Goal: Task Accomplishment & Management: Manage account settings

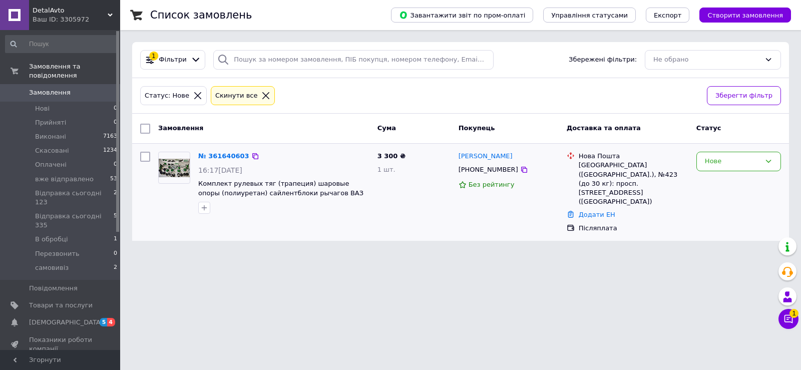
click at [469, 173] on div "[PHONE_NUMBER]" at bounding box center [488, 169] width 64 height 13
copy div "380665173916"
click at [78, 88] on span "Замовлення" at bounding box center [61, 92] width 64 height 9
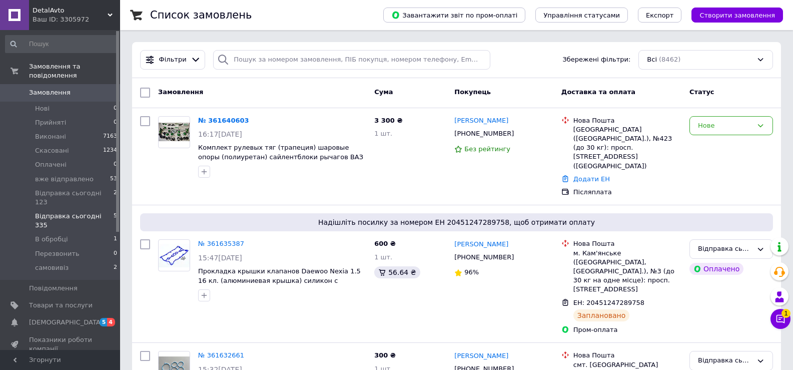
click at [60, 212] on span "Відправка сьогодні 335" at bounding box center [74, 221] width 79 height 18
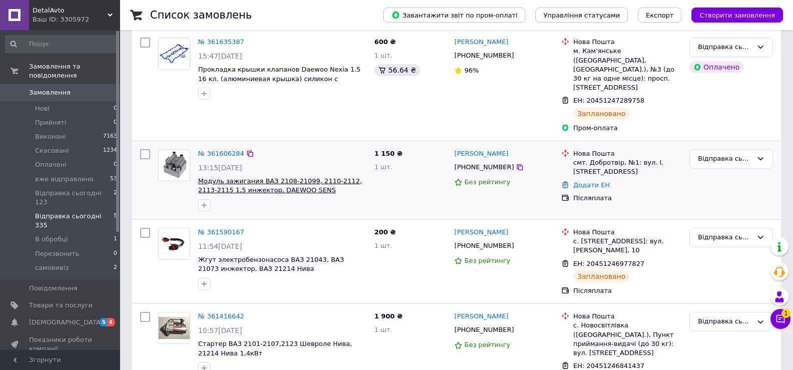
scroll to position [164, 0]
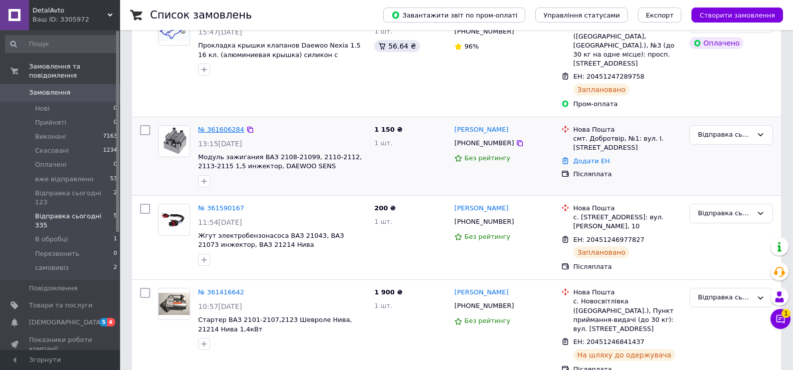
click at [235, 126] on link "№ 361606284" at bounding box center [221, 130] width 46 height 8
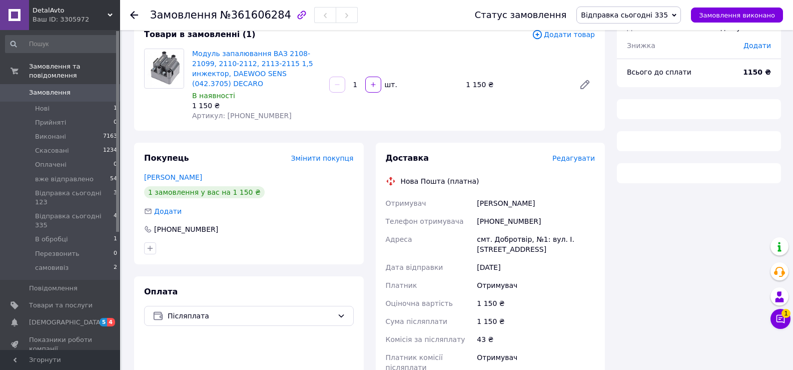
scroll to position [164, 0]
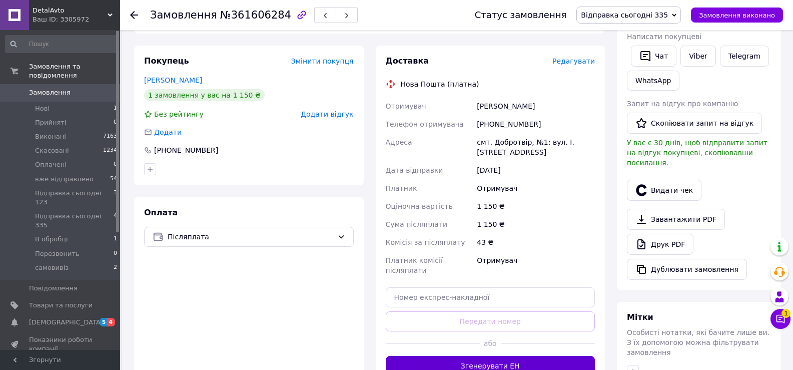
click at [499, 356] on button "Згенерувати ЕН" at bounding box center [491, 366] width 210 height 20
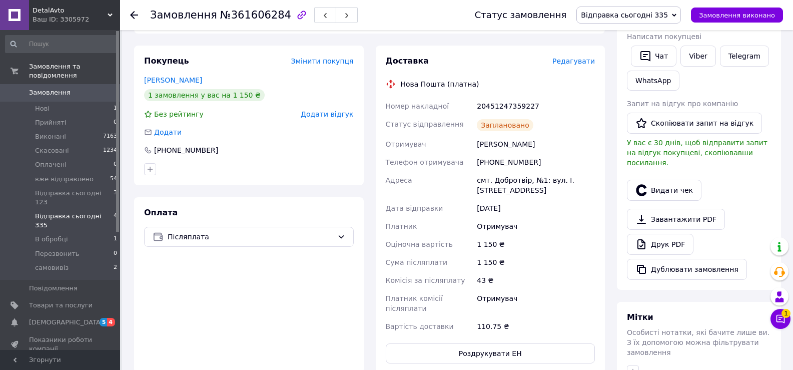
click at [84, 212] on span "Відправка сьогодні 335" at bounding box center [74, 221] width 79 height 18
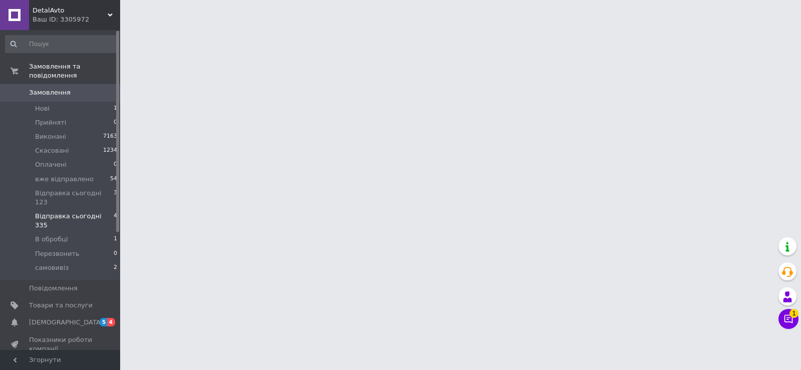
click at [80, 212] on span "Відправка сьогодні 335" at bounding box center [74, 221] width 79 height 18
click at [0, 209] on li "Відправка сьогодні 335 4" at bounding box center [61, 220] width 123 height 23
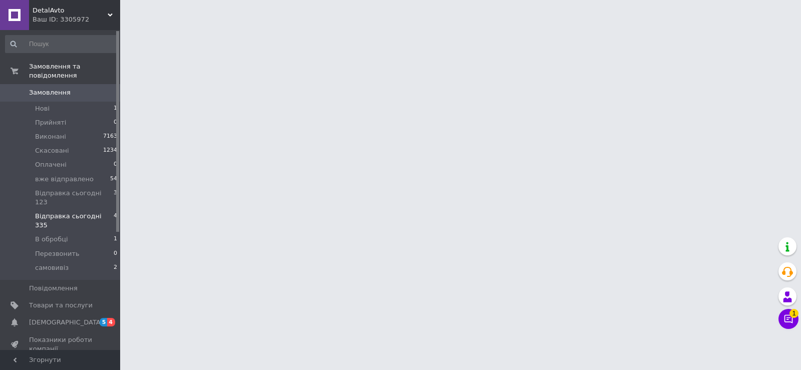
click at [56, 212] on span "Відправка сьогодні 335" at bounding box center [74, 221] width 79 height 18
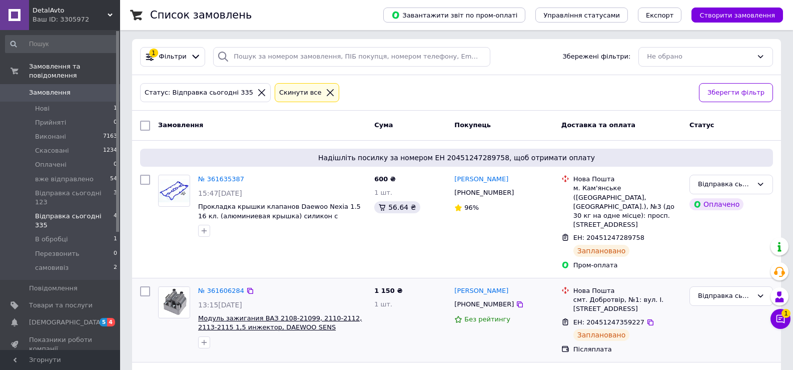
scroll to position [170, 0]
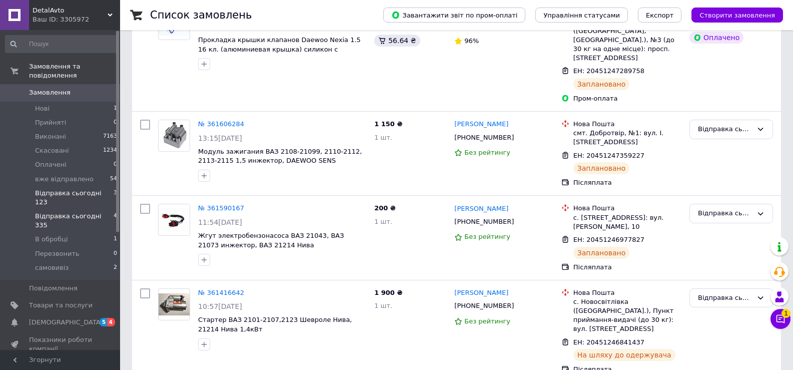
click at [68, 189] on span "Відправка сьогодні 123" at bounding box center [74, 198] width 79 height 18
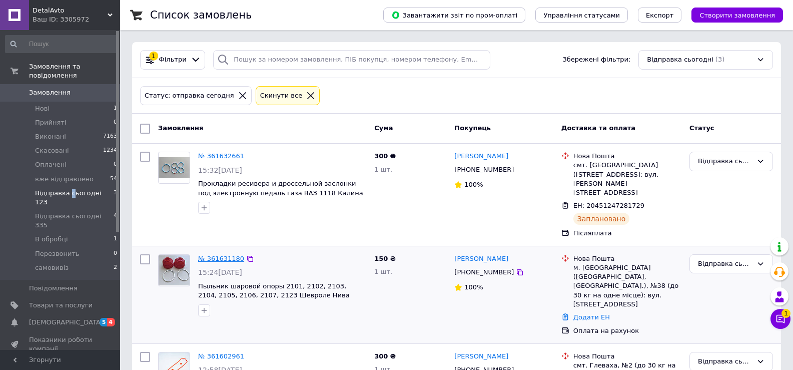
click at [214, 255] on link "№ 361631180" at bounding box center [221, 259] width 46 height 8
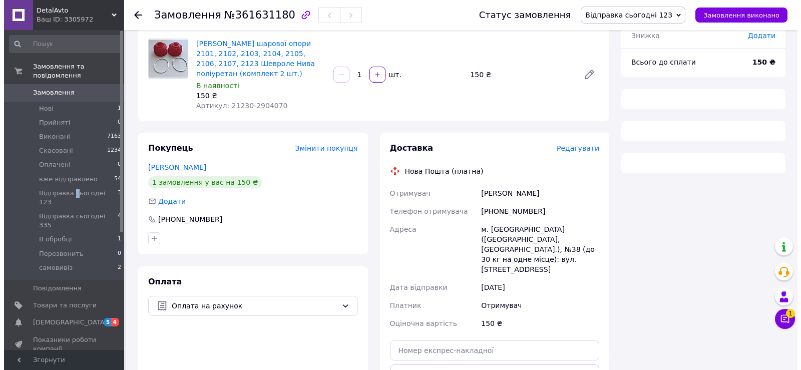
scroll to position [84, 0]
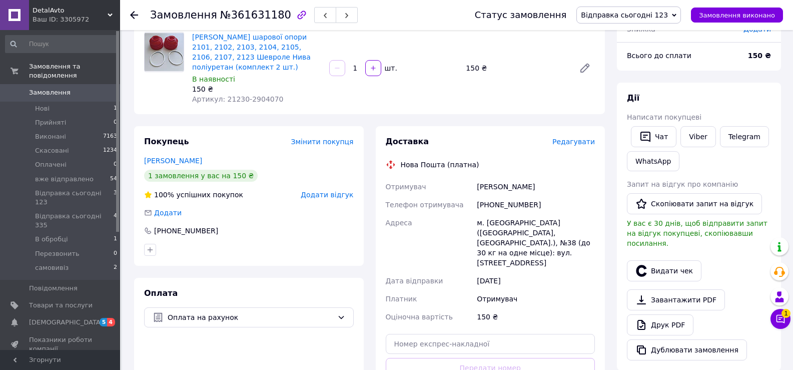
click at [564, 142] on span "Редагувати" at bounding box center [573, 142] width 43 height 8
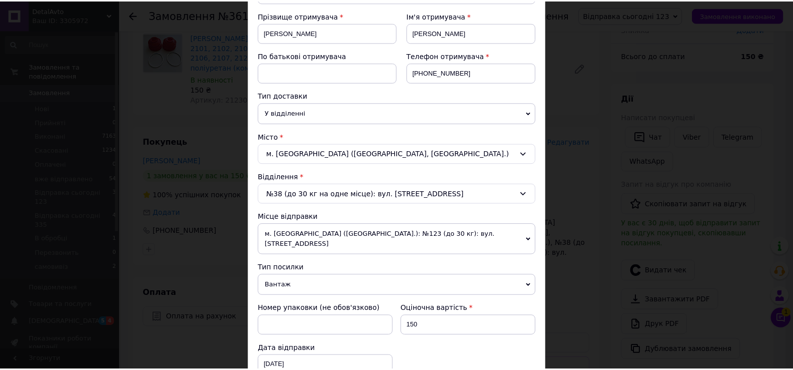
scroll to position [313, 0]
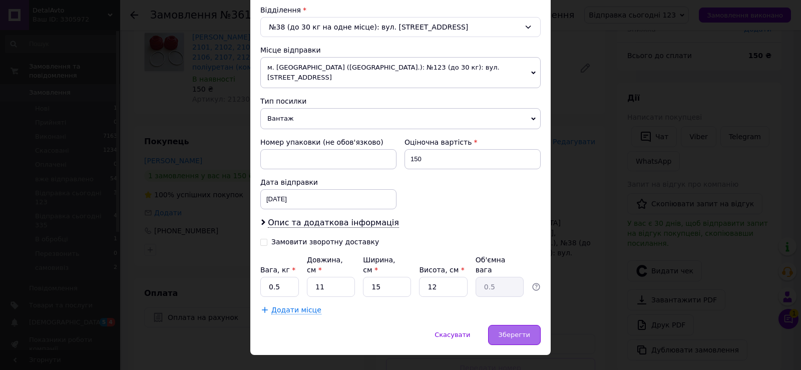
click at [515, 331] on span "Зберегти" at bounding box center [514, 335] width 32 height 8
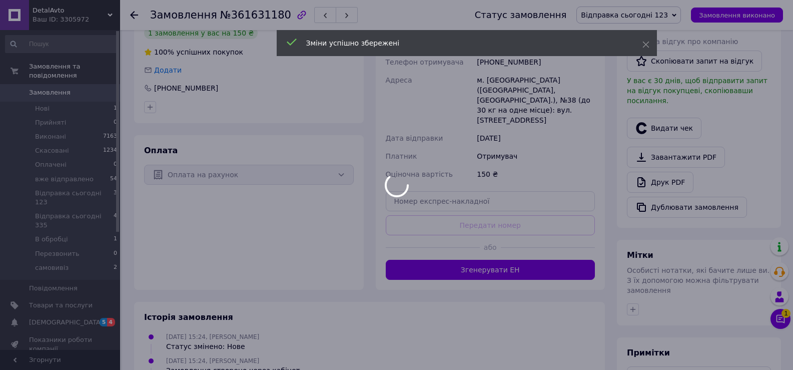
scroll to position [250, 0]
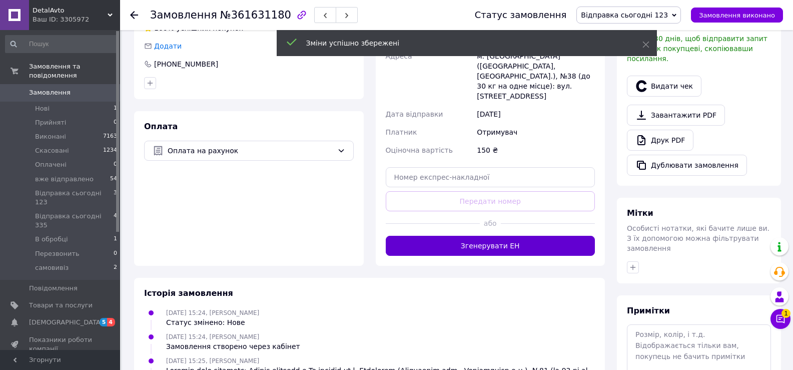
click at [480, 236] on button "Згенерувати ЕН" at bounding box center [491, 246] width 210 height 20
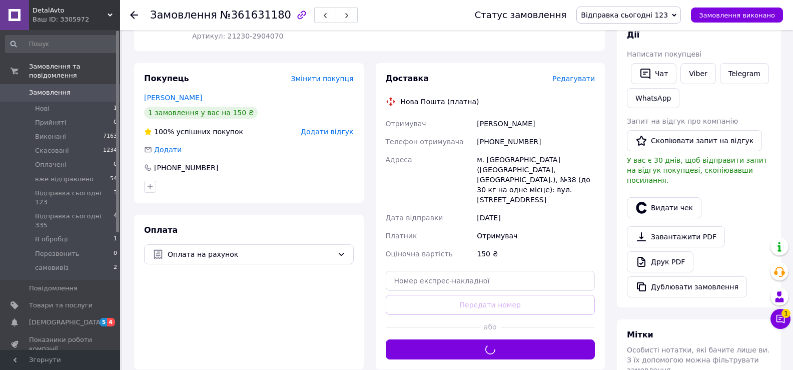
scroll to position [84, 0]
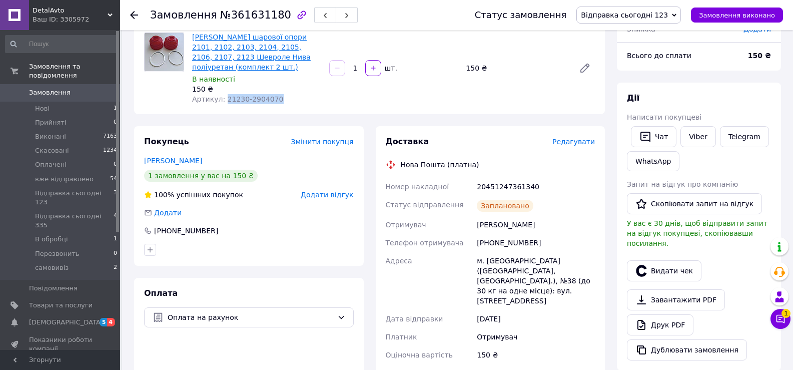
drag, startPoint x: 222, startPoint y: 102, endPoint x: 268, endPoint y: 49, distance: 69.9
click at [285, 102] on div "Артикул: 21230-2904070" at bounding box center [256, 99] width 129 height 10
copy span "21230-2904070"
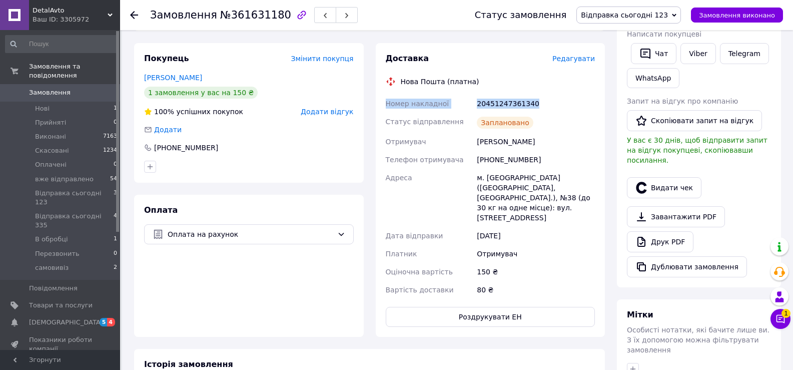
drag, startPoint x: 385, startPoint y: 104, endPoint x: 533, endPoint y: 105, distance: 147.6
click at [533, 105] on div "Номер накладної 20451247361340 Статус відправлення Заплановано Отримувач [PERSO…" at bounding box center [491, 197] width 214 height 204
copy div "Номер накладної 20451247361340"
click at [351, 195] on div "Оплата Оплата на рахунок" at bounding box center [249, 266] width 230 height 142
